Goal: Task Accomplishment & Management: Complete application form

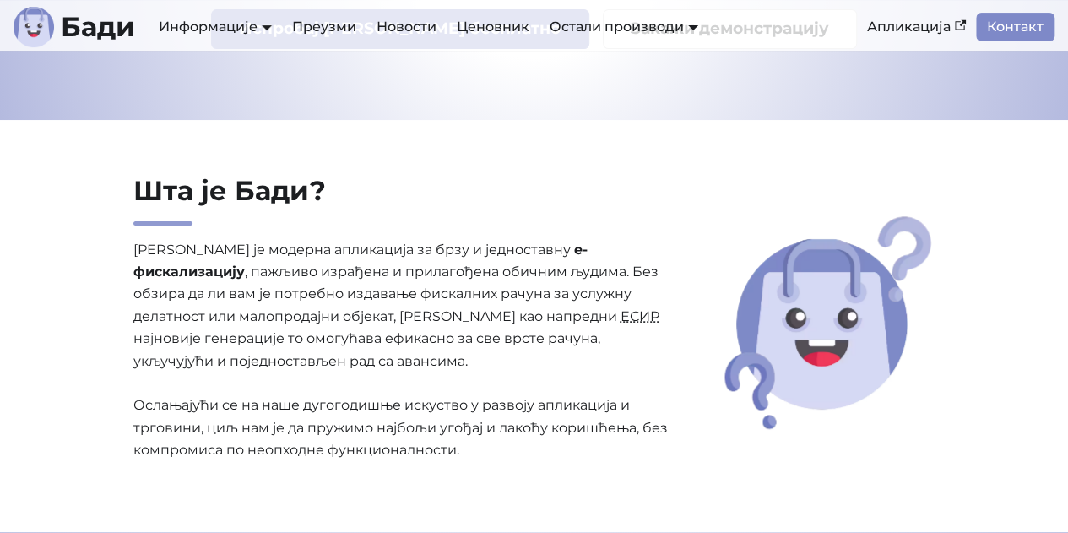
scroll to position [253, 0]
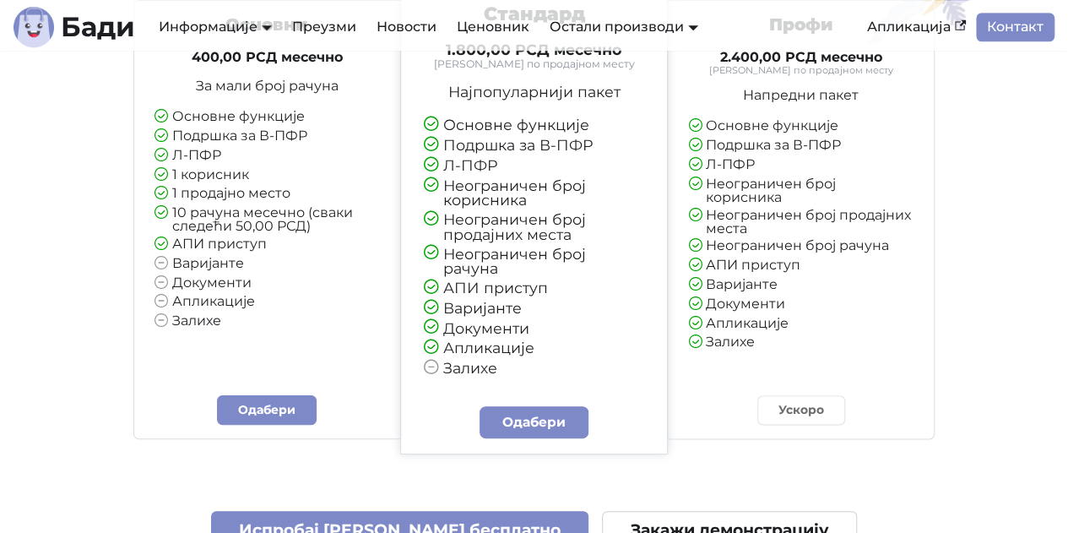
scroll to position [4051, 0]
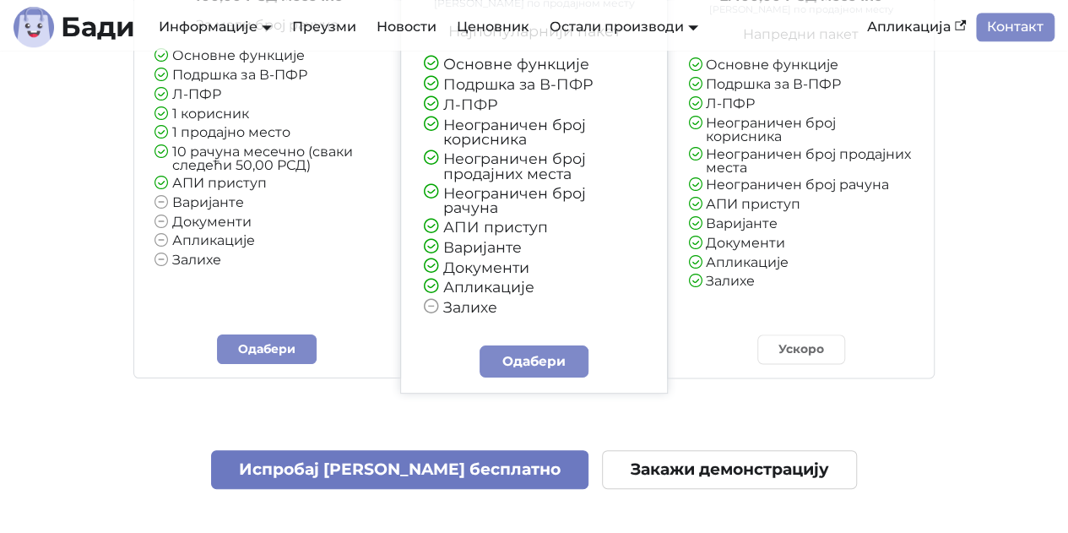
click at [353, 450] on link "Испробај [PERSON_NAME] бесплатно" at bounding box center [400, 470] width 378 height 40
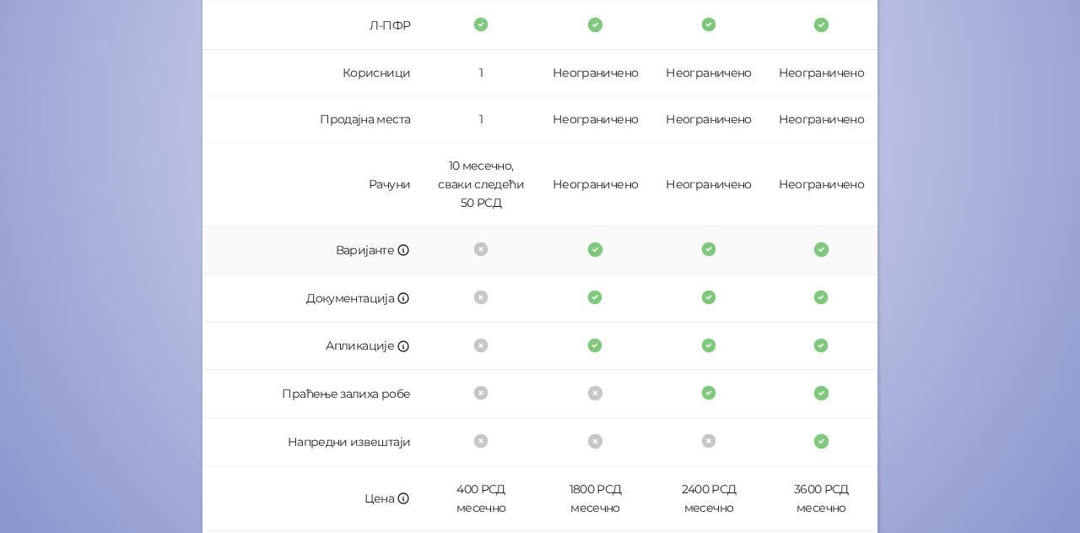
scroll to position [506, 0]
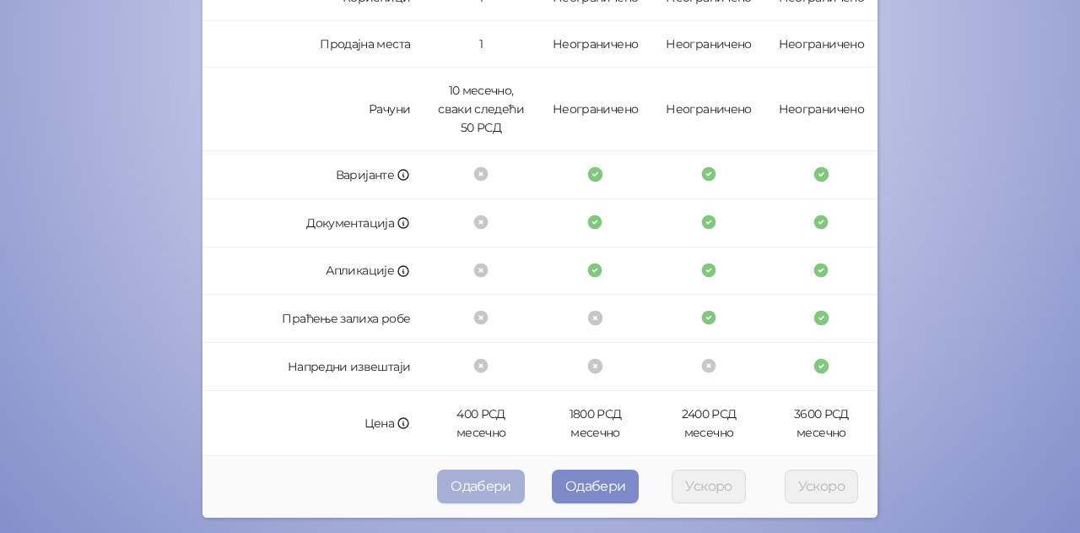
click at [479, 489] on button "Одабери" at bounding box center [481, 486] width 88 height 34
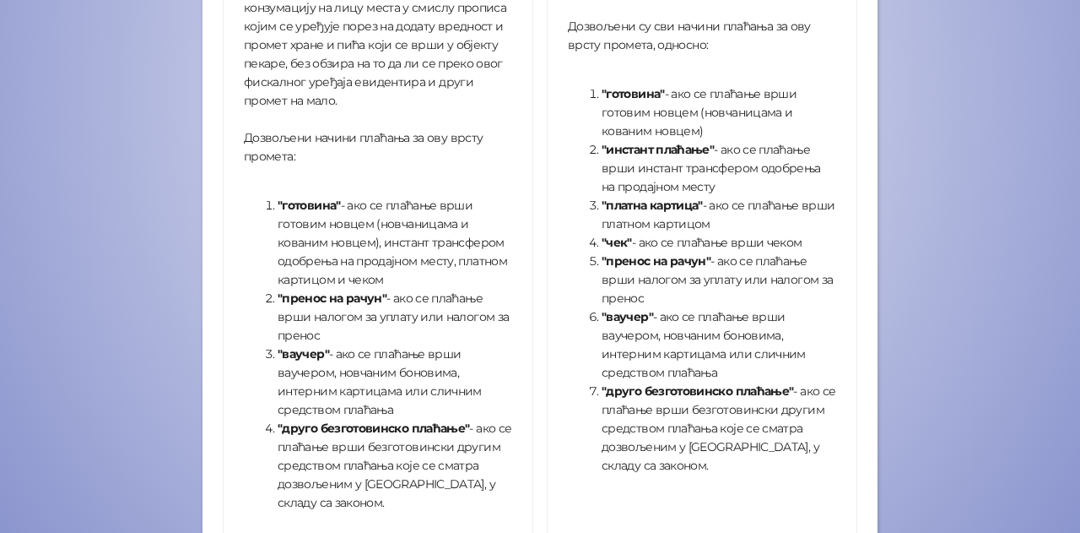
scroll to position [693, 0]
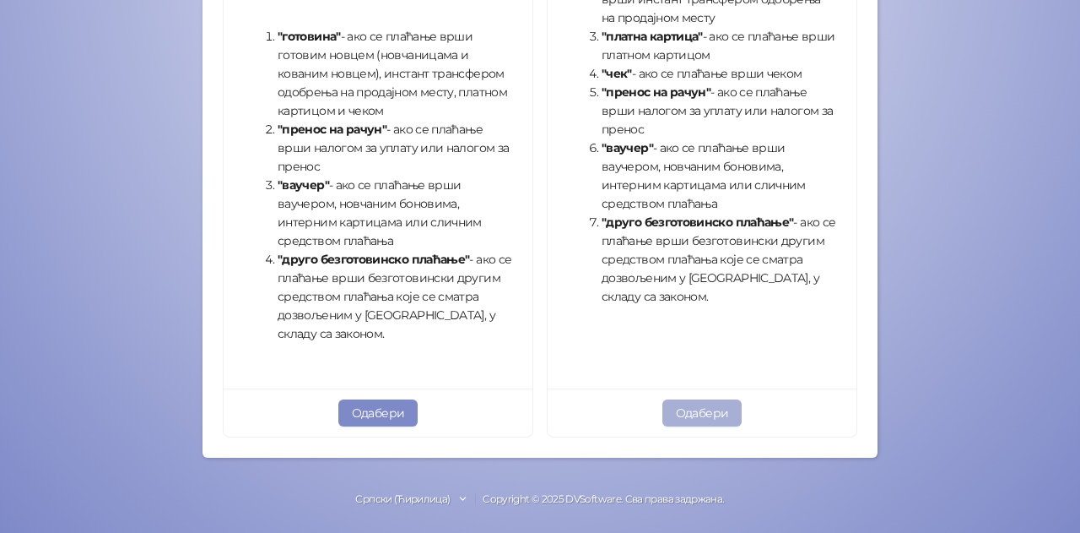
click at [679, 409] on button "Одабери" at bounding box center [702, 412] width 80 height 27
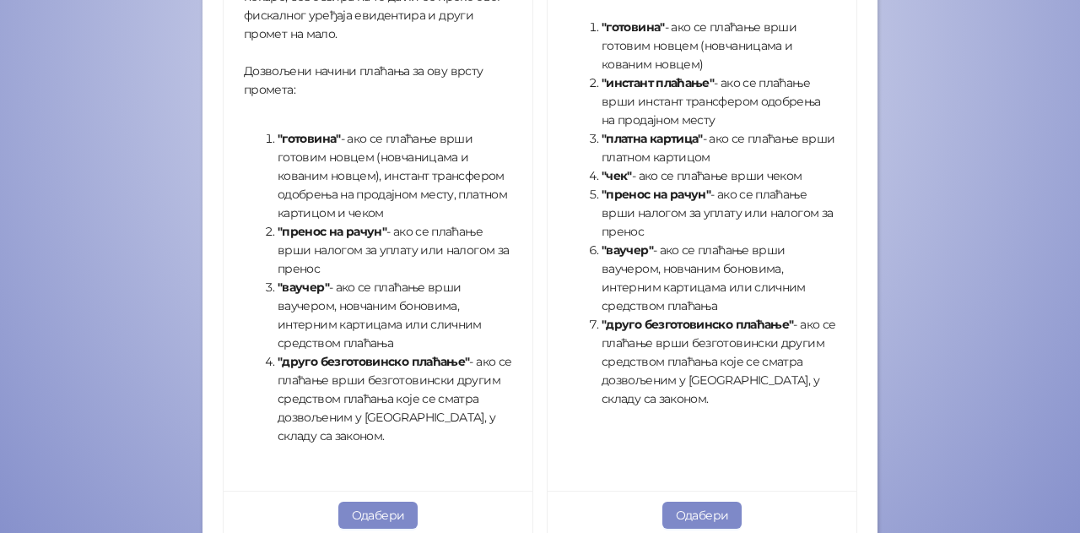
scroll to position [693, 0]
